Goal: Check status: Check status

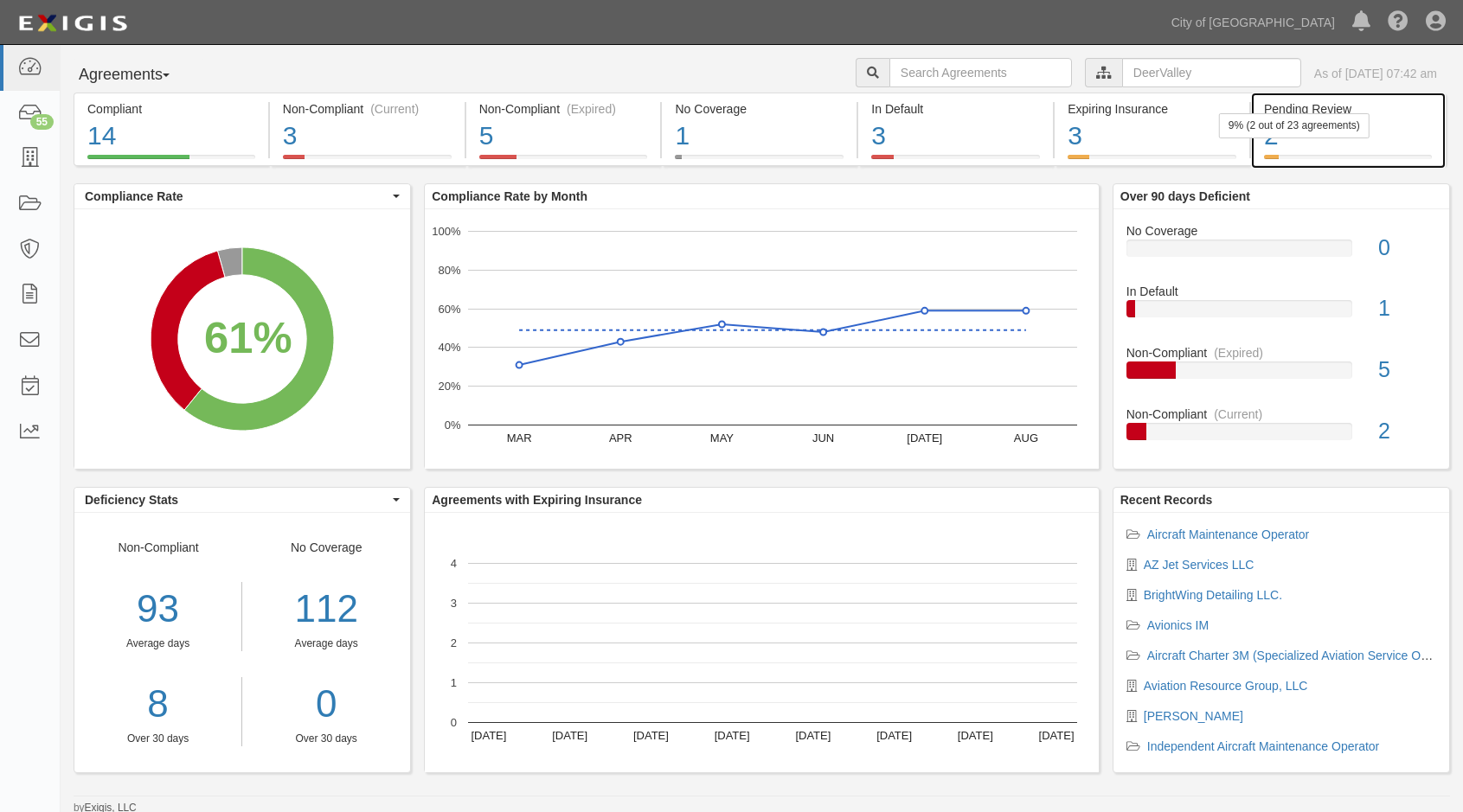
click at [1353, 143] on div "2" at bounding box center [1348, 136] width 168 height 37
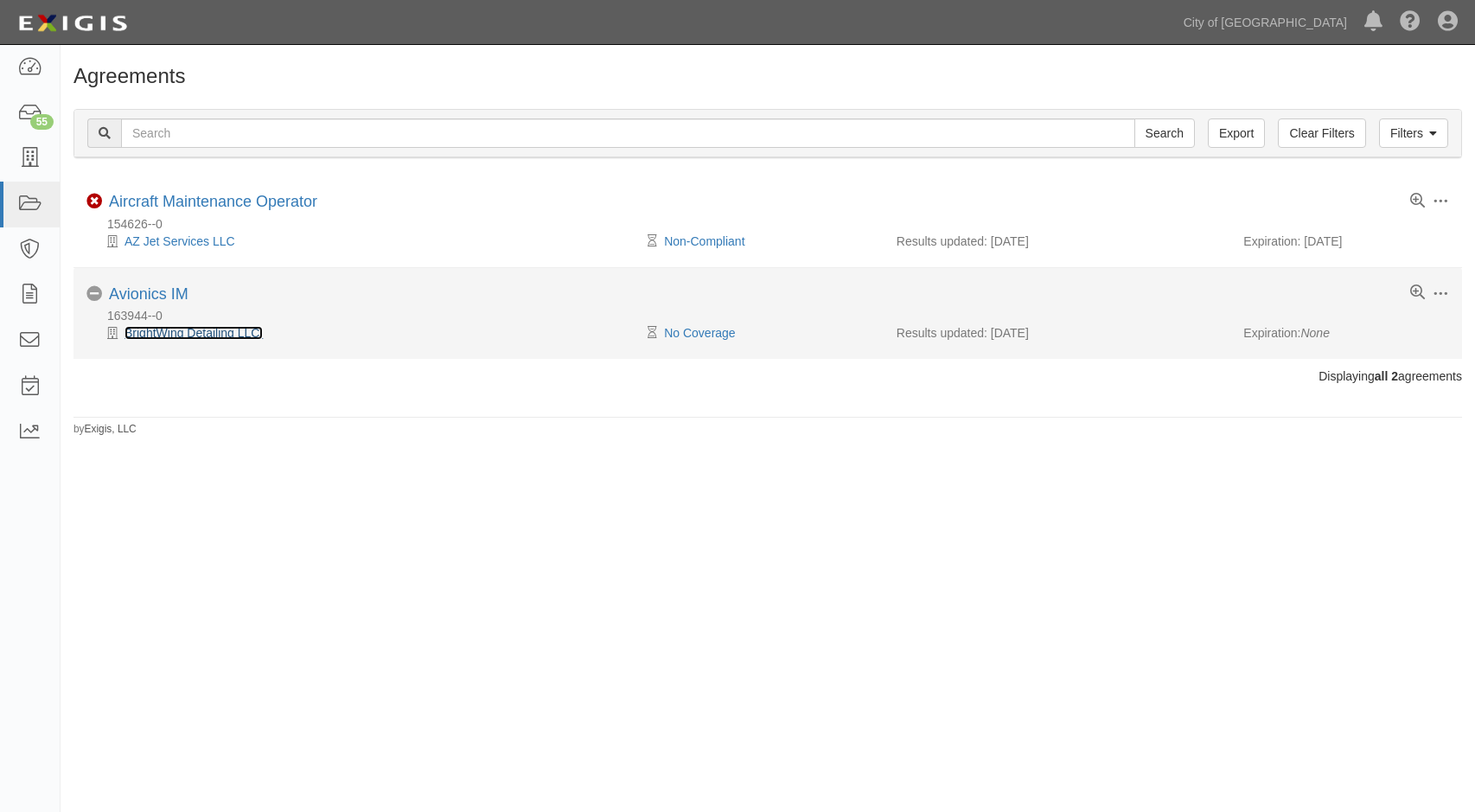
click at [196, 333] on link "BrightWing Detailing LLC." at bounding box center [194, 333] width 139 height 14
click at [153, 292] on link "Avionics IM" at bounding box center [149, 294] width 80 height 17
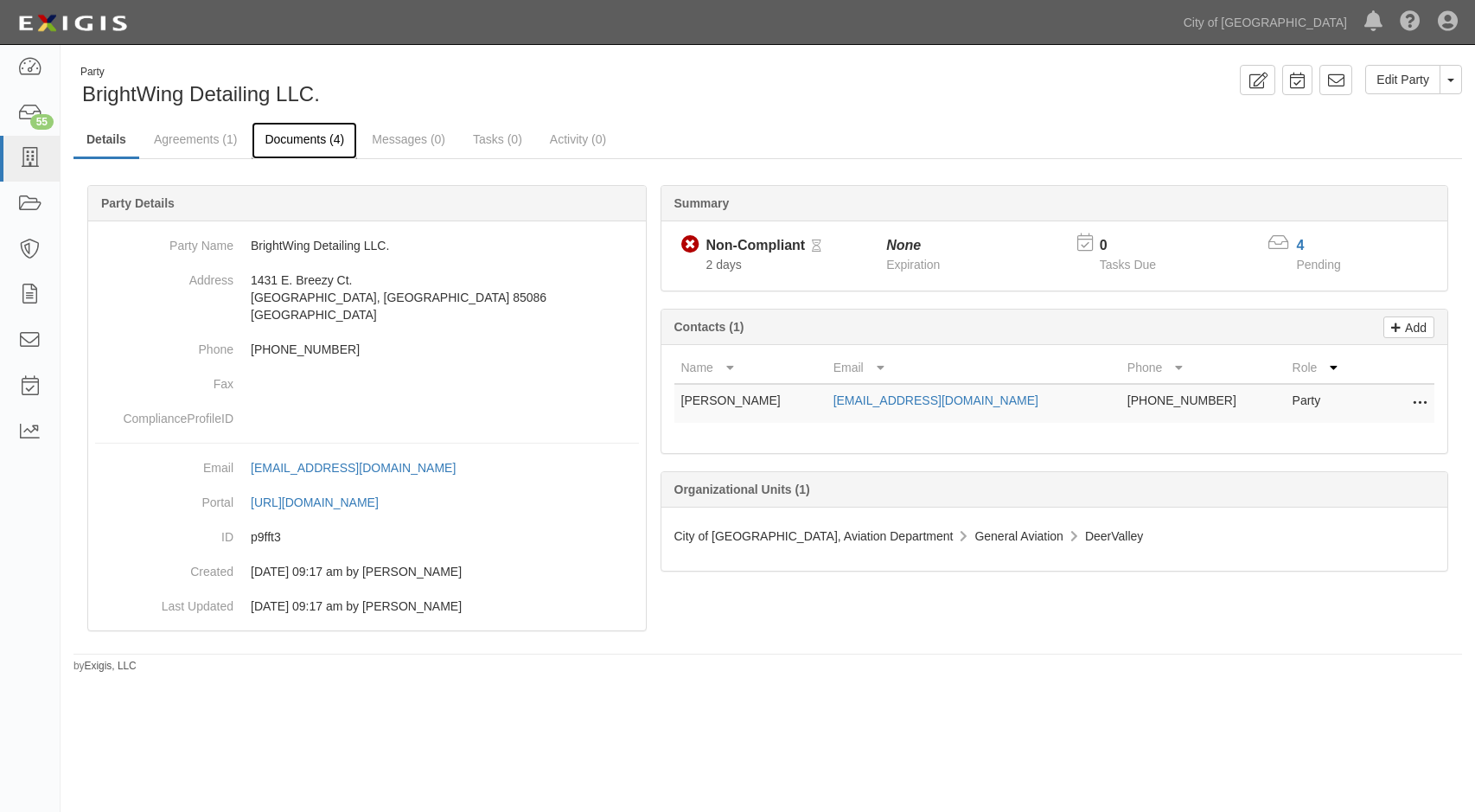
click at [289, 133] on link "Documents (4)" at bounding box center [304, 140] width 106 height 37
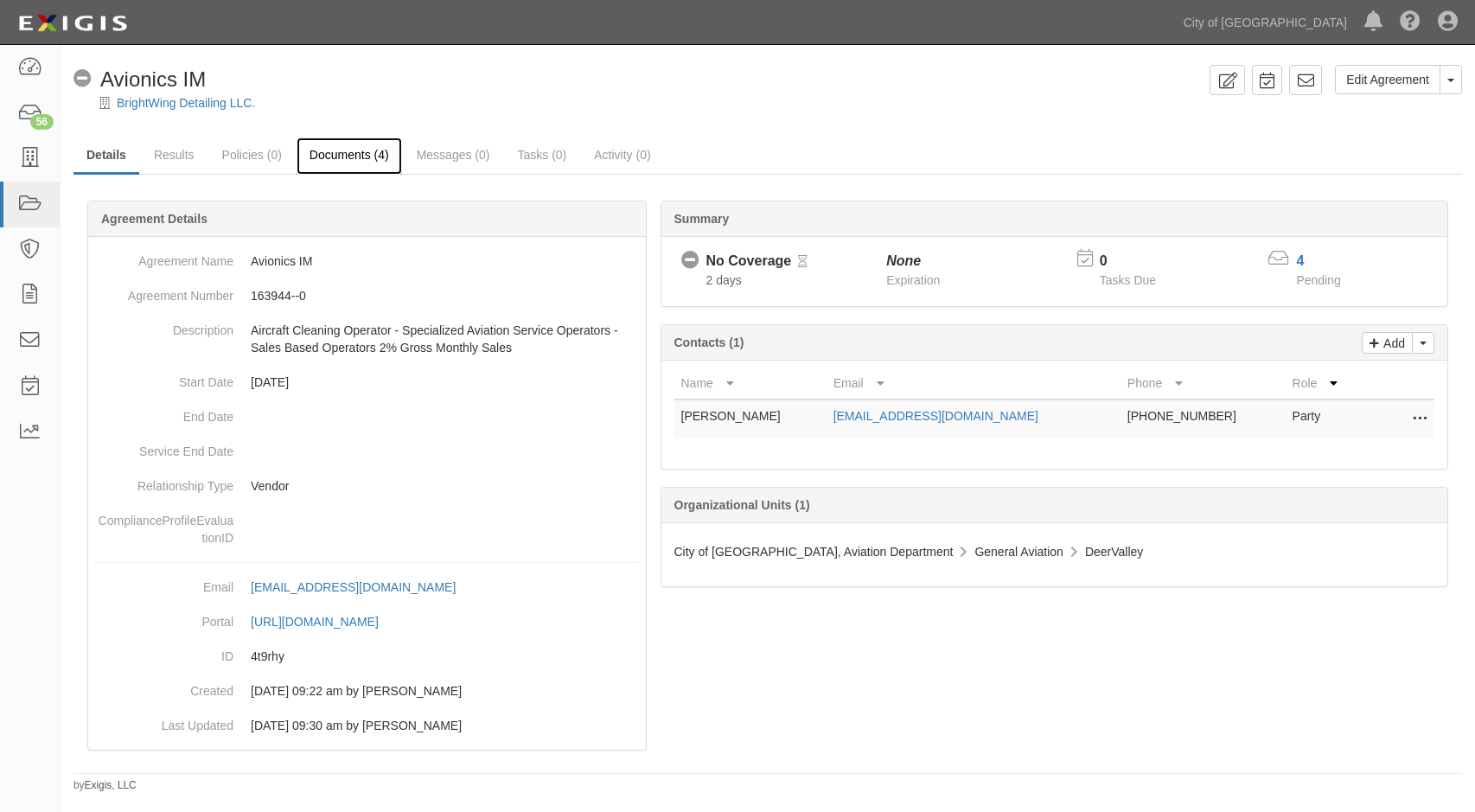
click at [341, 154] on link "Documents (4)" at bounding box center [349, 156] width 106 height 37
